Goal: Information Seeking & Learning: Learn about a topic

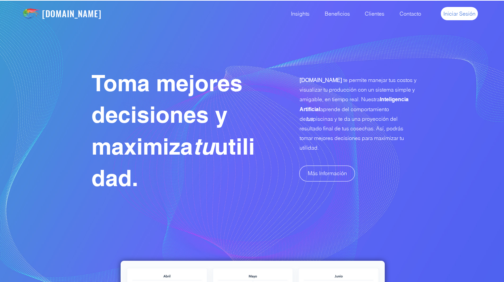
click at [469, 11] on span "Iniciar Sesión" at bounding box center [459, 13] width 32 height 7
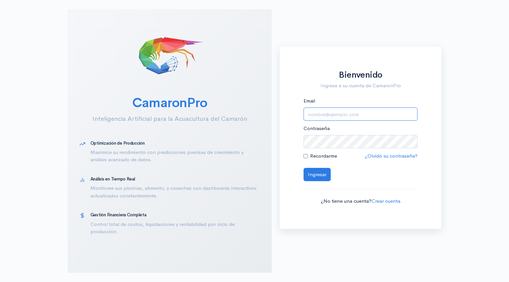
click at [315, 118] on input "Email" at bounding box center [360, 114] width 114 height 14
type input "[EMAIL_ADDRESS][DOMAIN_NAME]"
click at [308, 178] on button "Ingresar" at bounding box center [316, 175] width 27 height 14
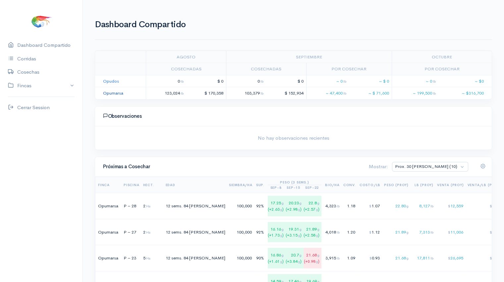
click at [110, 92] on link "Opumarsa" at bounding box center [113, 93] width 20 height 6
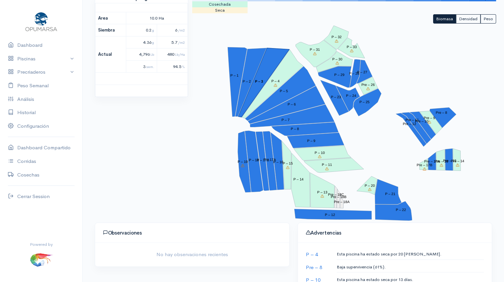
scroll to position [93, 0]
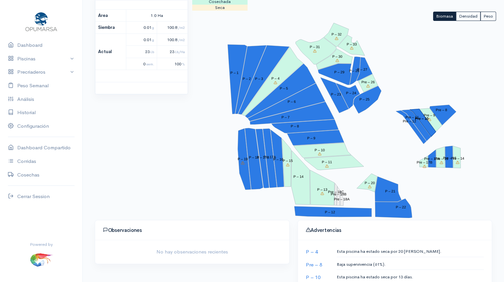
click at [422, 120] on polygon "Pre – 10" at bounding box center [423, 122] width 26 height 27
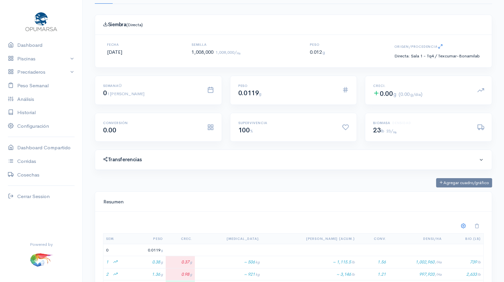
scroll to position [46, 0]
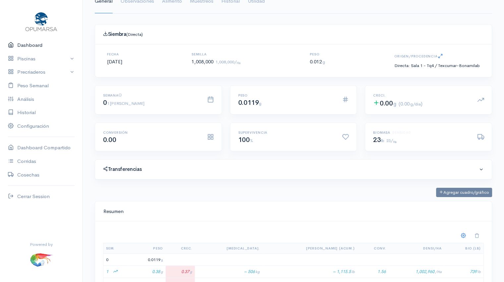
click at [33, 44] on link "Dashboard" at bounding box center [41, 45] width 82 height 14
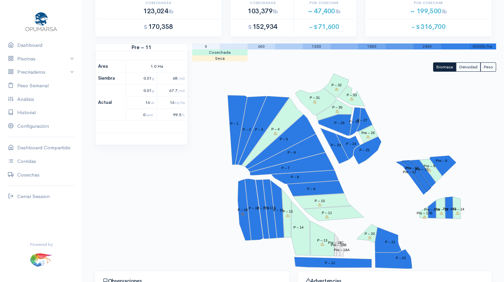
click at [425, 182] on polygon "Pre – 11" at bounding box center [415, 175] width 29 height 31
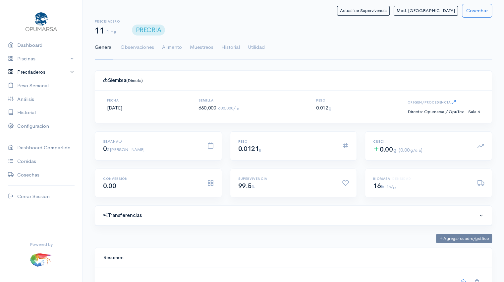
click at [36, 73] on link "Precriaderos" at bounding box center [41, 72] width 82 height 14
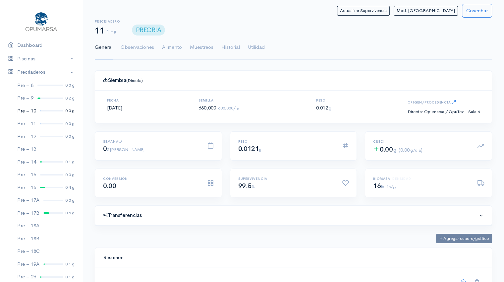
click at [43, 112] on link "Pre – 10 0.0 g" at bounding box center [41, 110] width 82 height 13
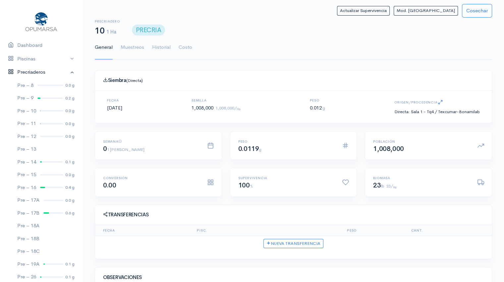
click at [66, 72] on link "Precriaderos" at bounding box center [41, 72] width 82 height 14
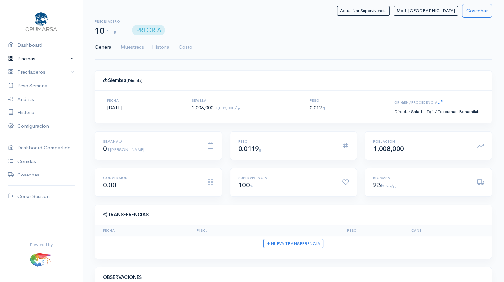
click at [70, 58] on link "Piscinas" at bounding box center [41, 59] width 82 height 14
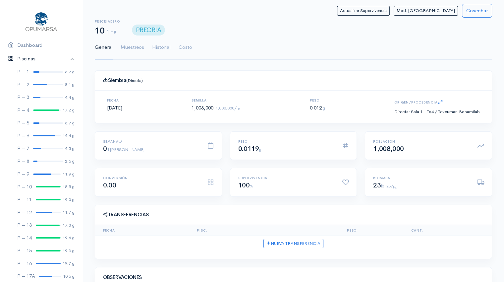
click at [68, 60] on link "Piscinas" at bounding box center [41, 59] width 82 height 14
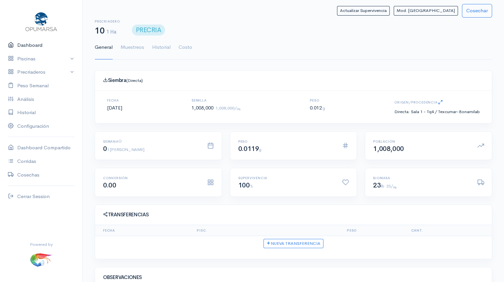
click at [33, 44] on link "Dashboard" at bounding box center [41, 45] width 82 height 14
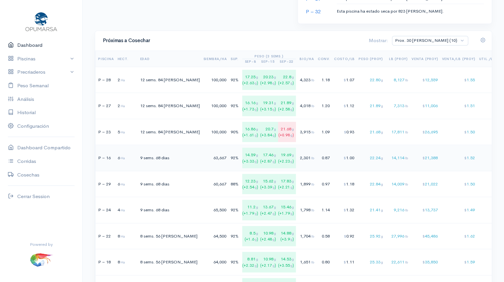
scroll to position [503, 0]
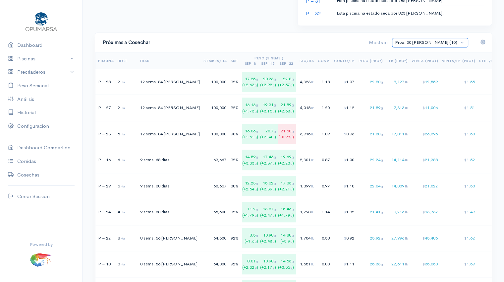
click at [464, 41] on select "Prox. 30 [PERSON_NAME] (10) Prox. 60 [PERSON_NAME] (18) Septiembre (4) Octubre …" at bounding box center [430, 43] width 76 height 10
select select "1: Object"
click at [420, 38] on select "Prox. 30 [PERSON_NAME] (10) Prox. 60 [PERSON_NAME] (18) Septiembre (4) Octubre …" at bounding box center [430, 43] width 76 height 10
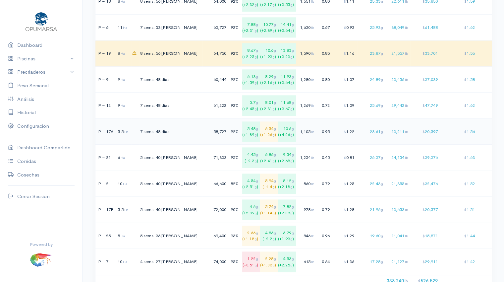
scroll to position [766, 0]
click at [300, 233] on div "846 lb" at bounding box center [307, 235] width 15 height 7
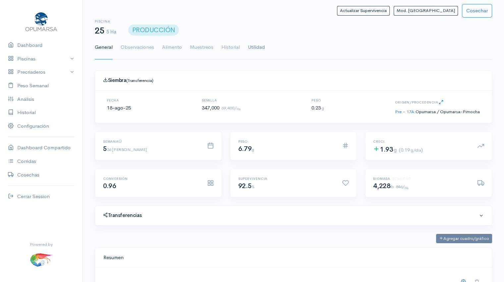
click at [255, 48] on link "Utilidad" at bounding box center [256, 47] width 17 height 24
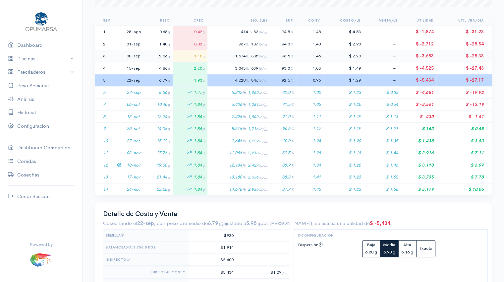
scroll to position [138, 0]
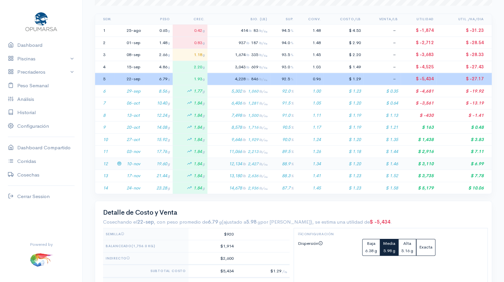
click at [137, 165] on td "10-nov" at bounding box center [134, 163] width 20 height 12
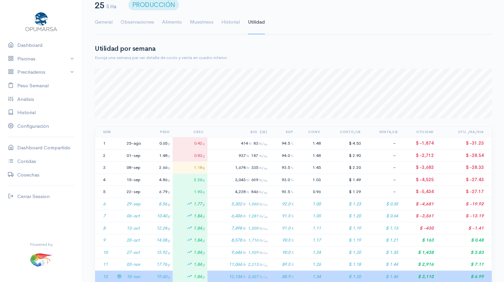
scroll to position [0, 0]
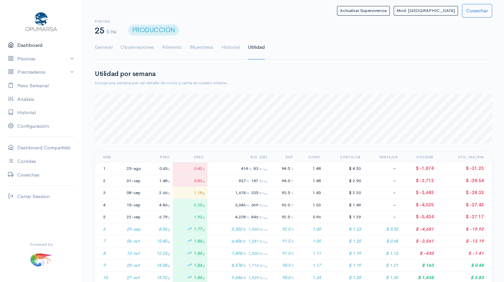
click at [30, 45] on link "Dashboard" at bounding box center [41, 45] width 82 height 14
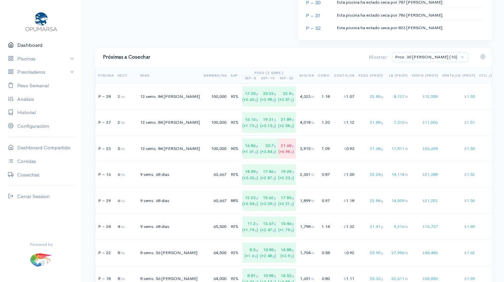
scroll to position [493, 0]
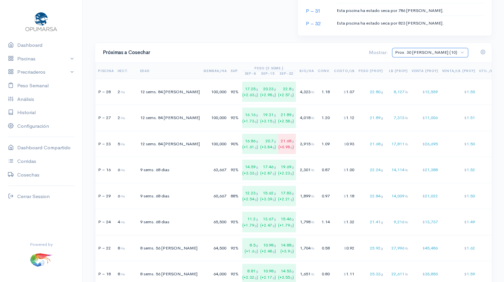
click at [461, 53] on select "Prox. 30 [PERSON_NAME] (10) Prox. 60 [PERSON_NAME] (18) Septiembre (4) Octubre …" at bounding box center [430, 53] width 76 height 10
select select "1: Object"
click at [420, 48] on select "Prox. 30 [PERSON_NAME] (10) Prox. 60 [PERSON_NAME] (18) Septiembre (4) Octubre …" at bounding box center [430, 53] width 76 height 10
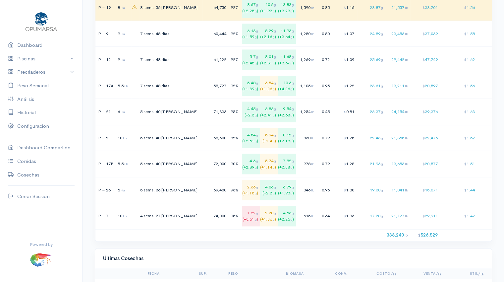
scroll to position [810, 0]
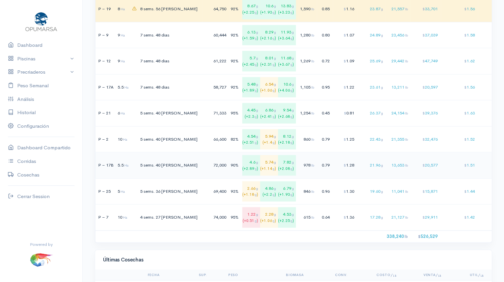
click at [358, 165] on div "21.96 g" at bounding box center [370, 165] width 25 height 7
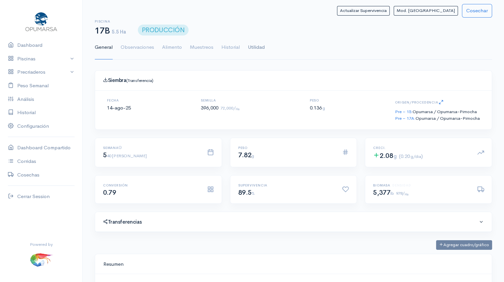
click at [253, 49] on link "Utilidad" at bounding box center [256, 47] width 17 height 24
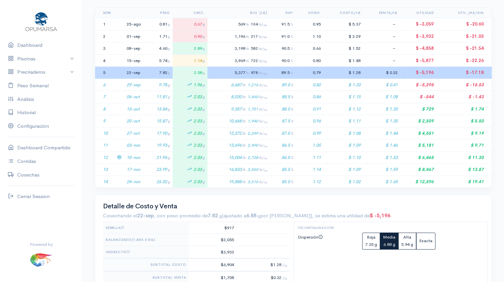
scroll to position [144, 0]
click at [134, 155] on td "10-nov" at bounding box center [134, 157] width 20 height 12
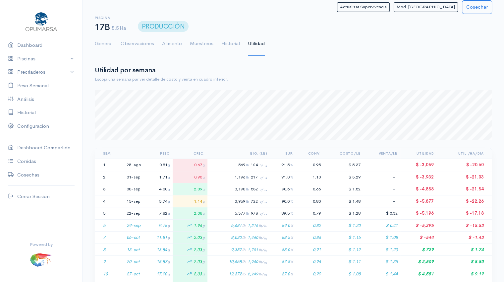
scroll to position [0, 0]
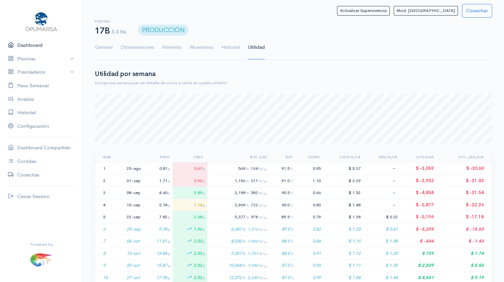
click at [32, 46] on link "Dashboard" at bounding box center [41, 45] width 82 height 14
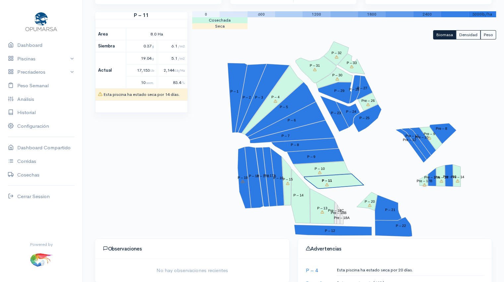
scroll to position [78, 0]
